Goal: Task Accomplishment & Management: Use online tool/utility

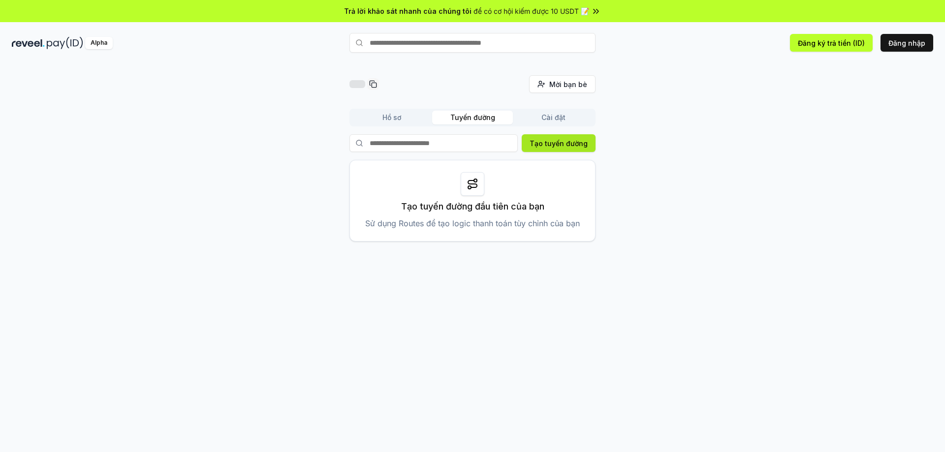
click at [551, 140] on font "Tạo tuyến đường" at bounding box center [559, 143] width 58 height 8
click at [540, 142] on font "Tạo tuyến đường" at bounding box center [559, 143] width 58 height 8
click at [400, 146] on input at bounding box center [433, 143] width 168 height 18
